Goal: Information Seeking & Learning: Find contact information

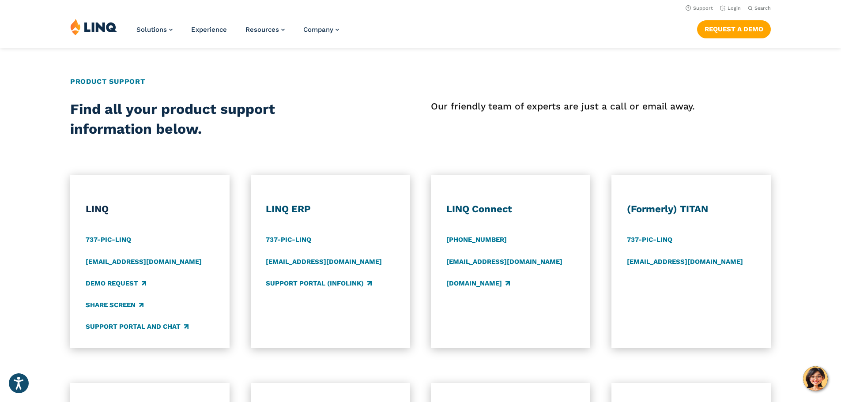
scroll to position [309, 0]
click at [352, 97] on div "Product Support" at bounding box center [420, 88] width 701 height 23
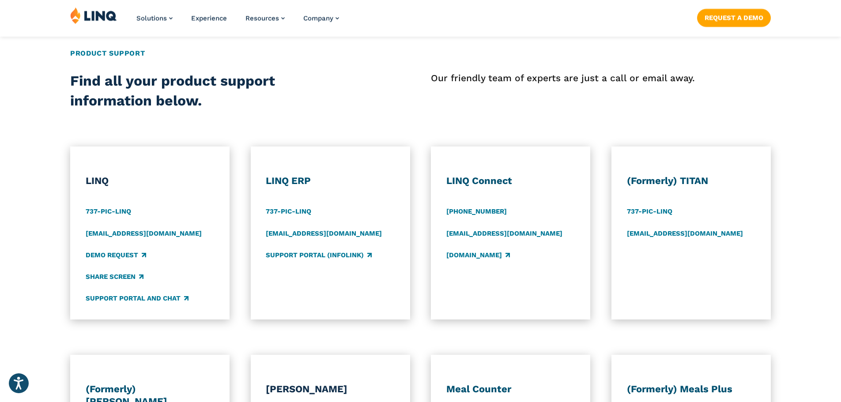
scroll to position [353, 0]
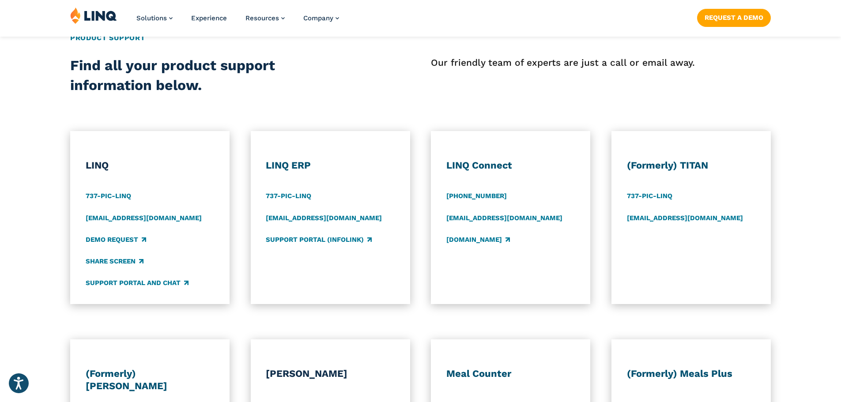
click at [603, 212] on div "LINQ 737-PIC-[GEOGRAPHIC_DATA] [EMAIL_ADDRESS][DOMAIN_NAME] Demo Request Share …" at bounding box center [420, 217] width 841 height 173
